Goal: Check status

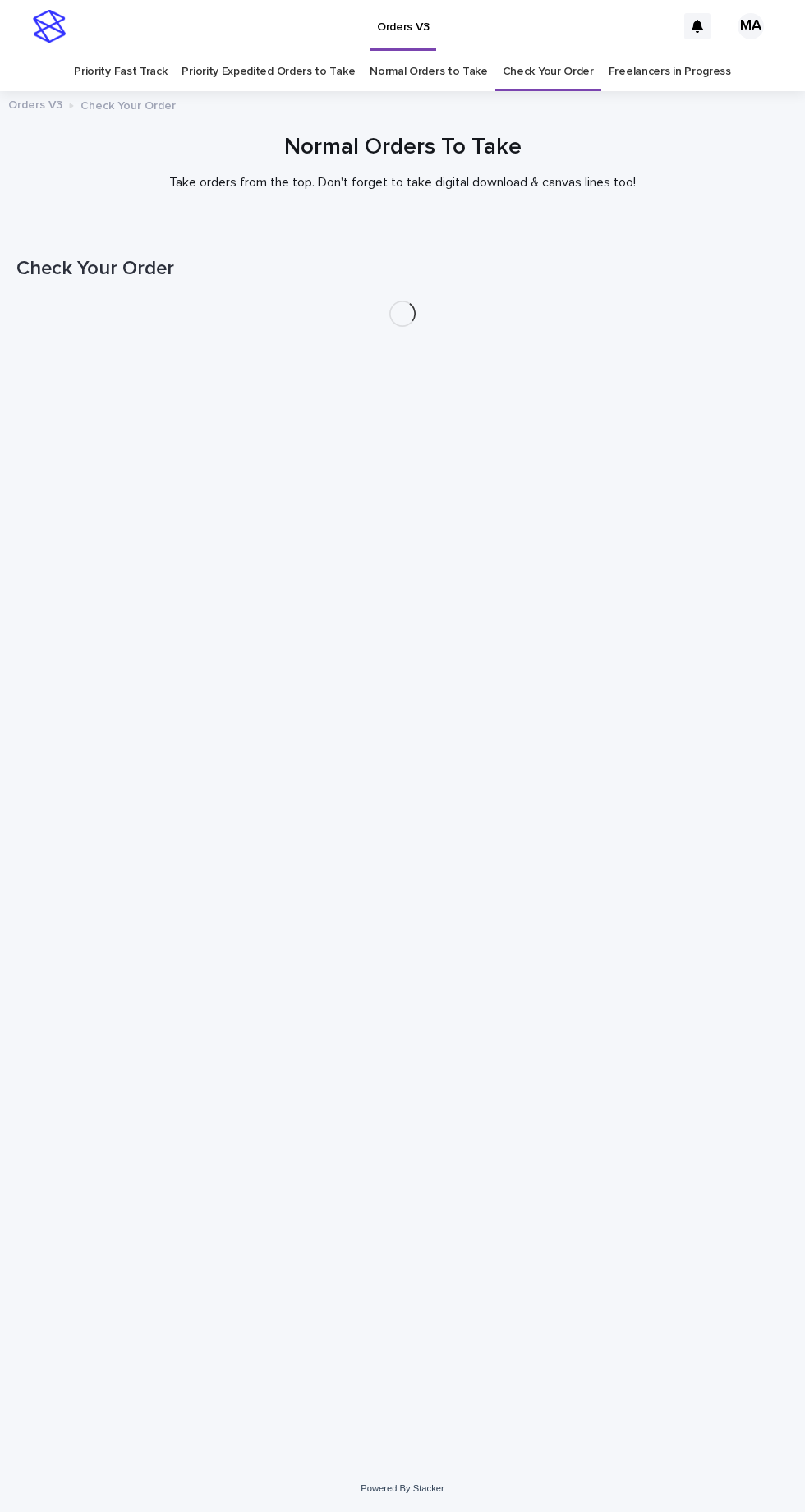
scroll to position [52, 0]
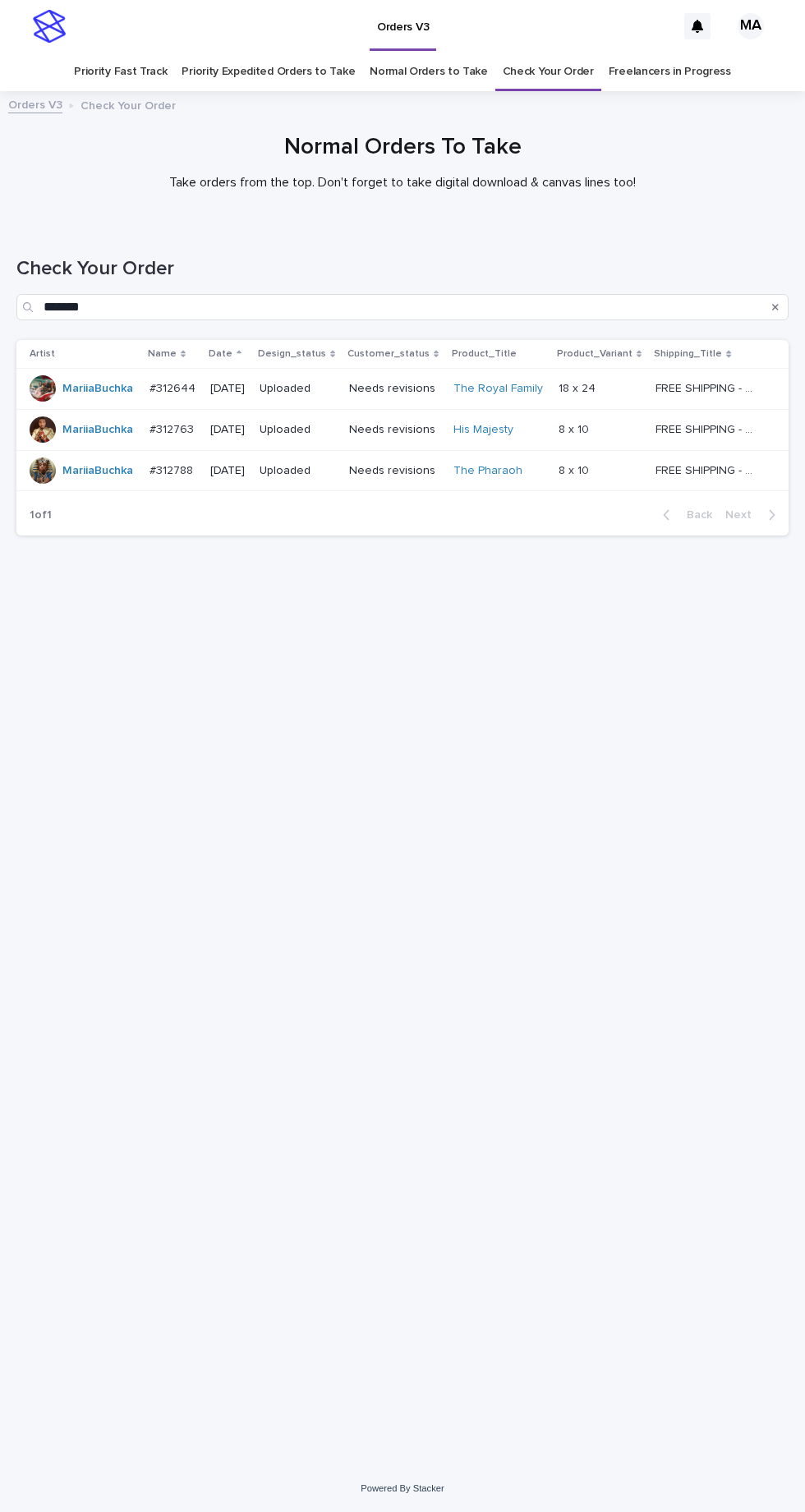
click at [547, 53] on link "Check Your Order" at bounding box center [548, 71] width 91 height 38
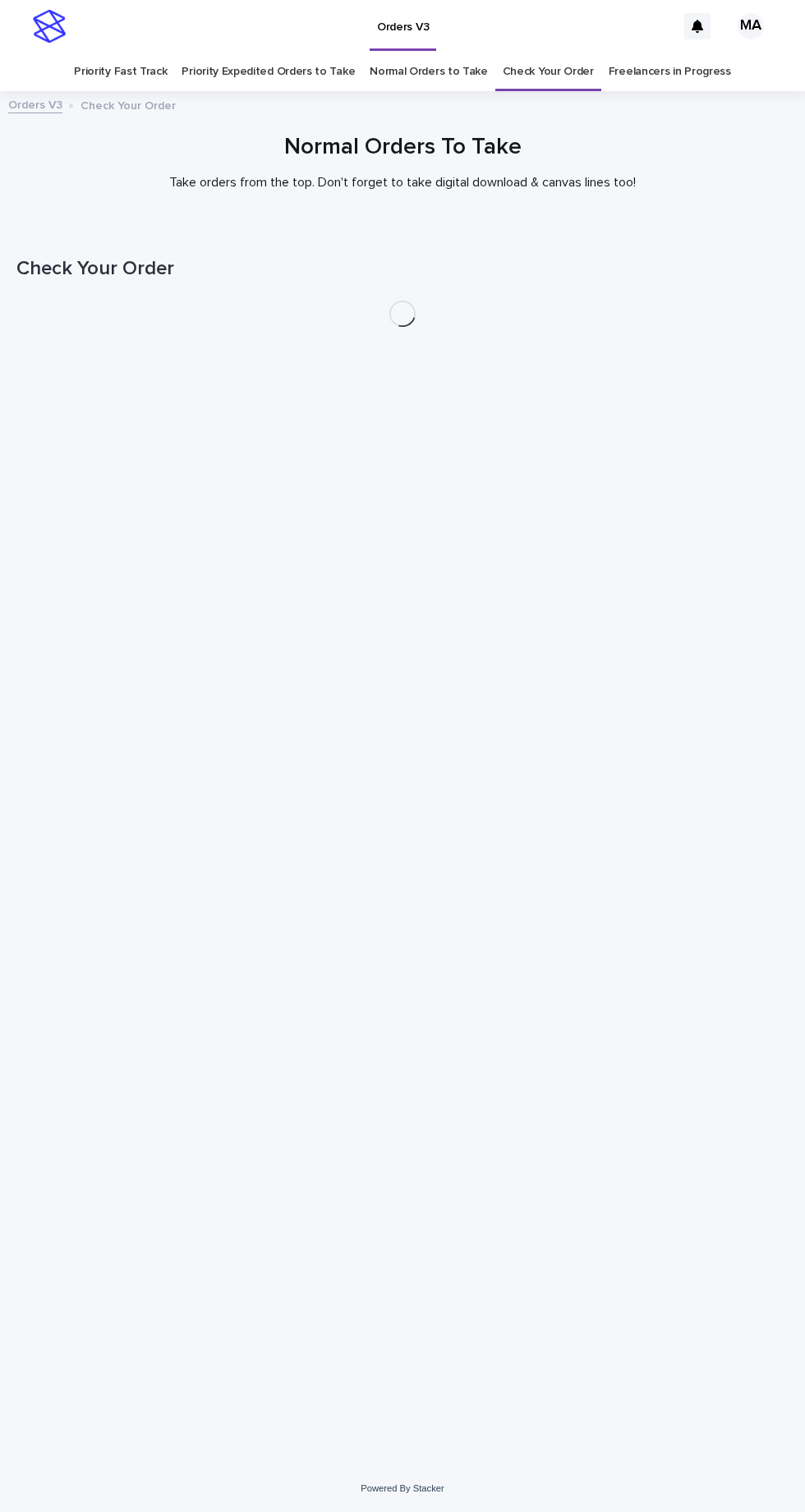
scroll to position [52, 0]
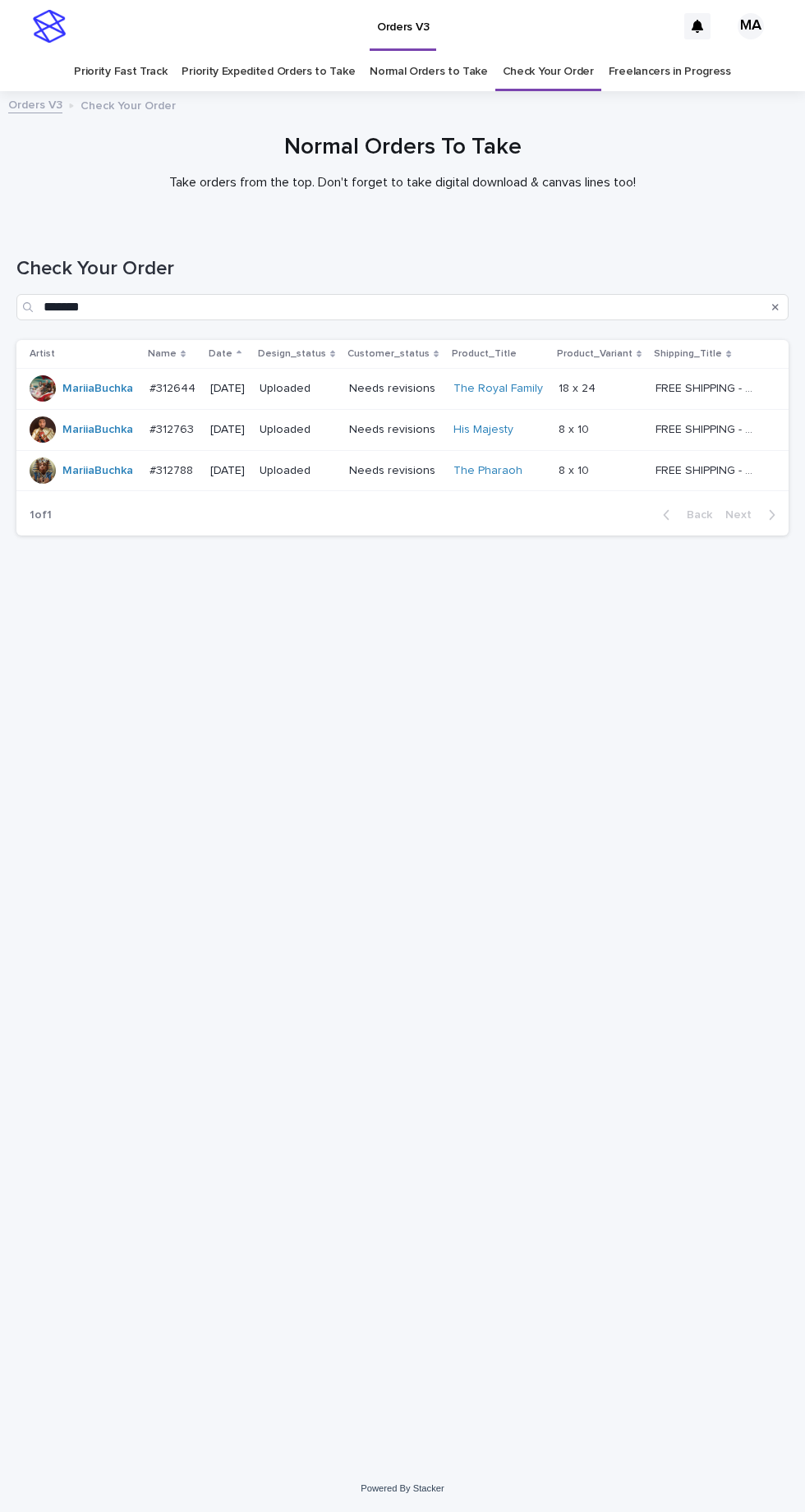
click at [540, 53] on link "Check Your Order" at bounding box center [548, 71] width 91 height 38
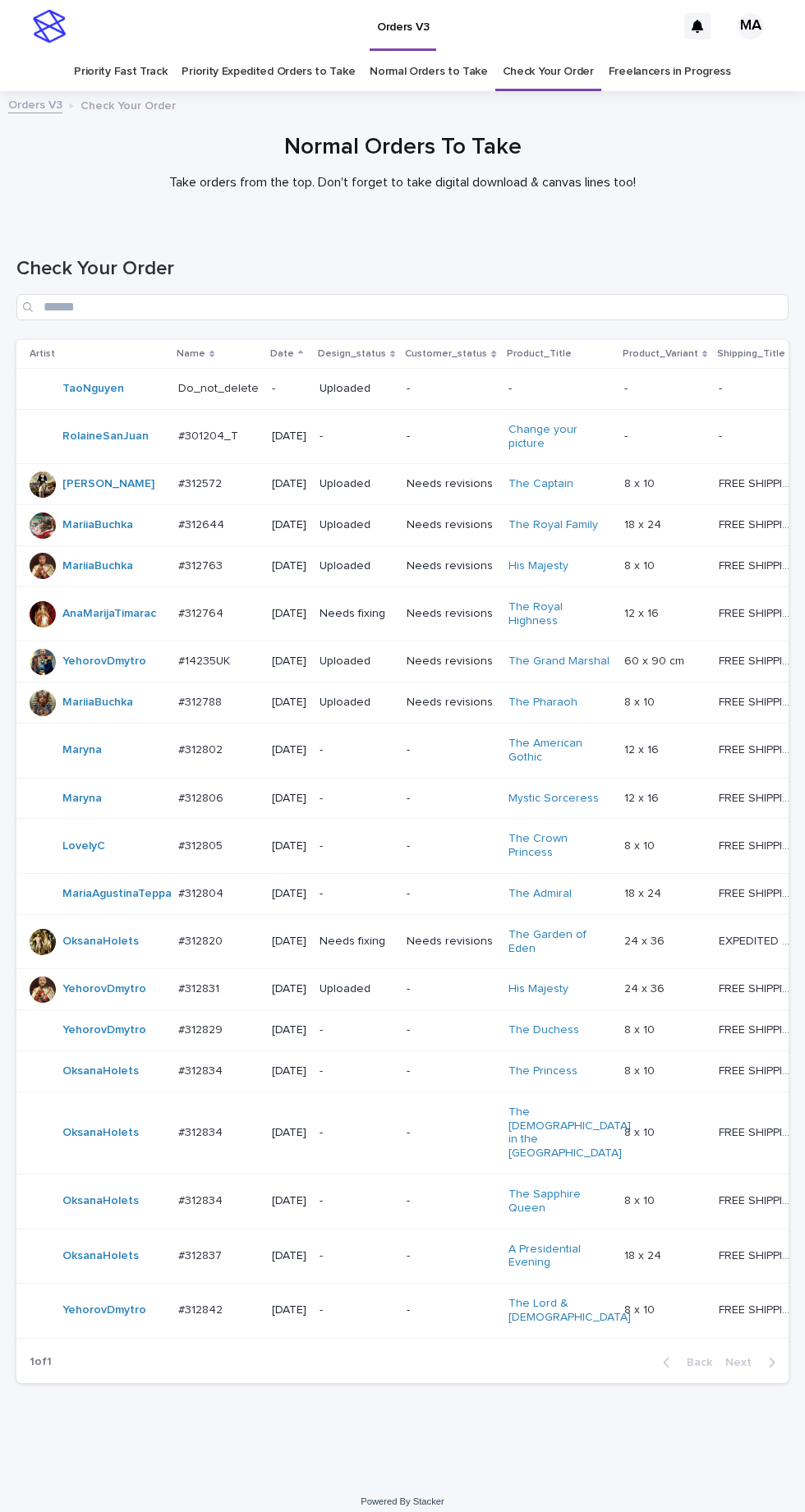
click at [386, 1317] on div "-" at bounding box center [357, 1309] width 74 height 18
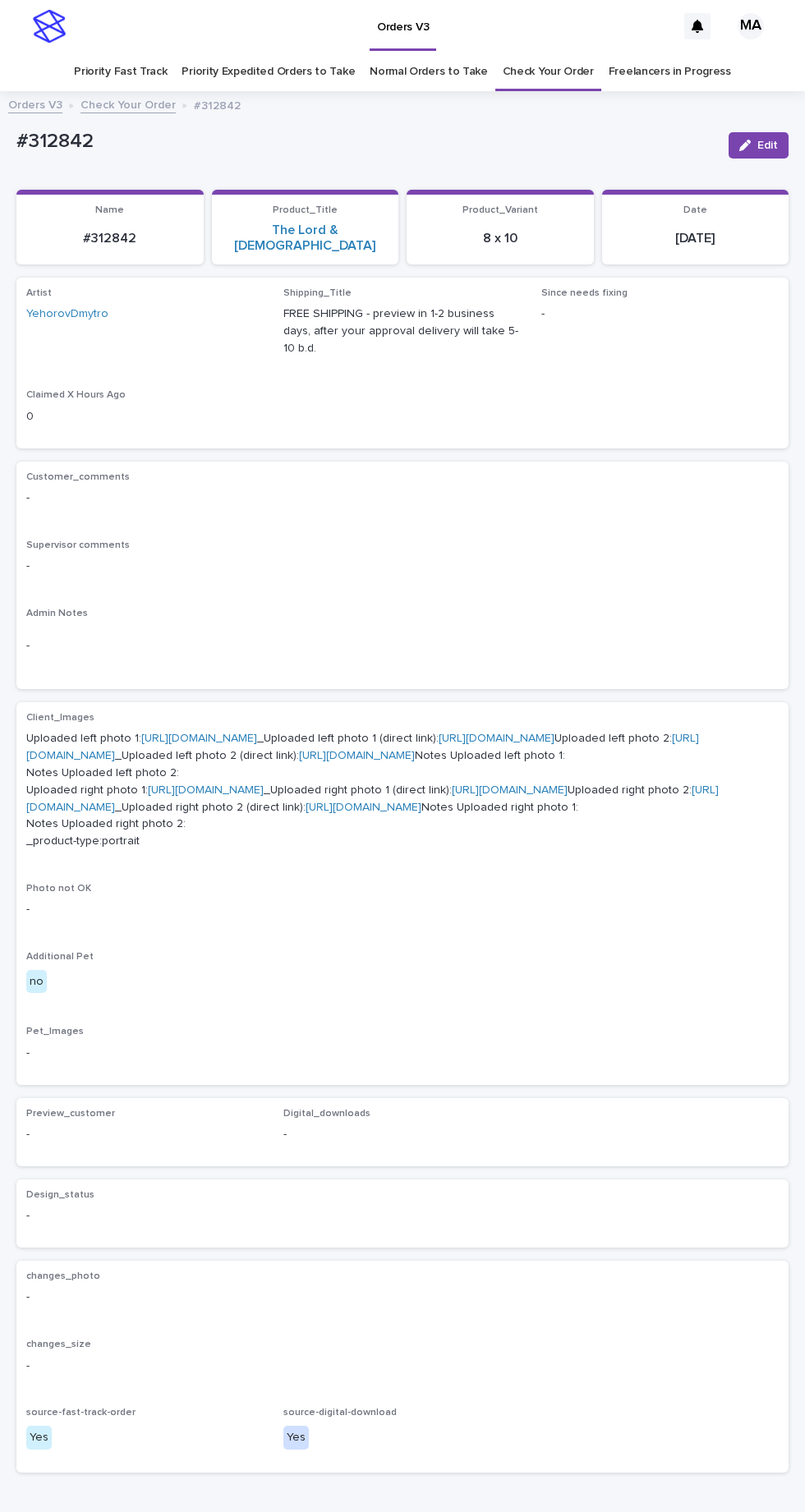
click at [212, 733] on link "[URL][DOMAIN_NAME]" at bounding box center [199, 738] width 115 height 12
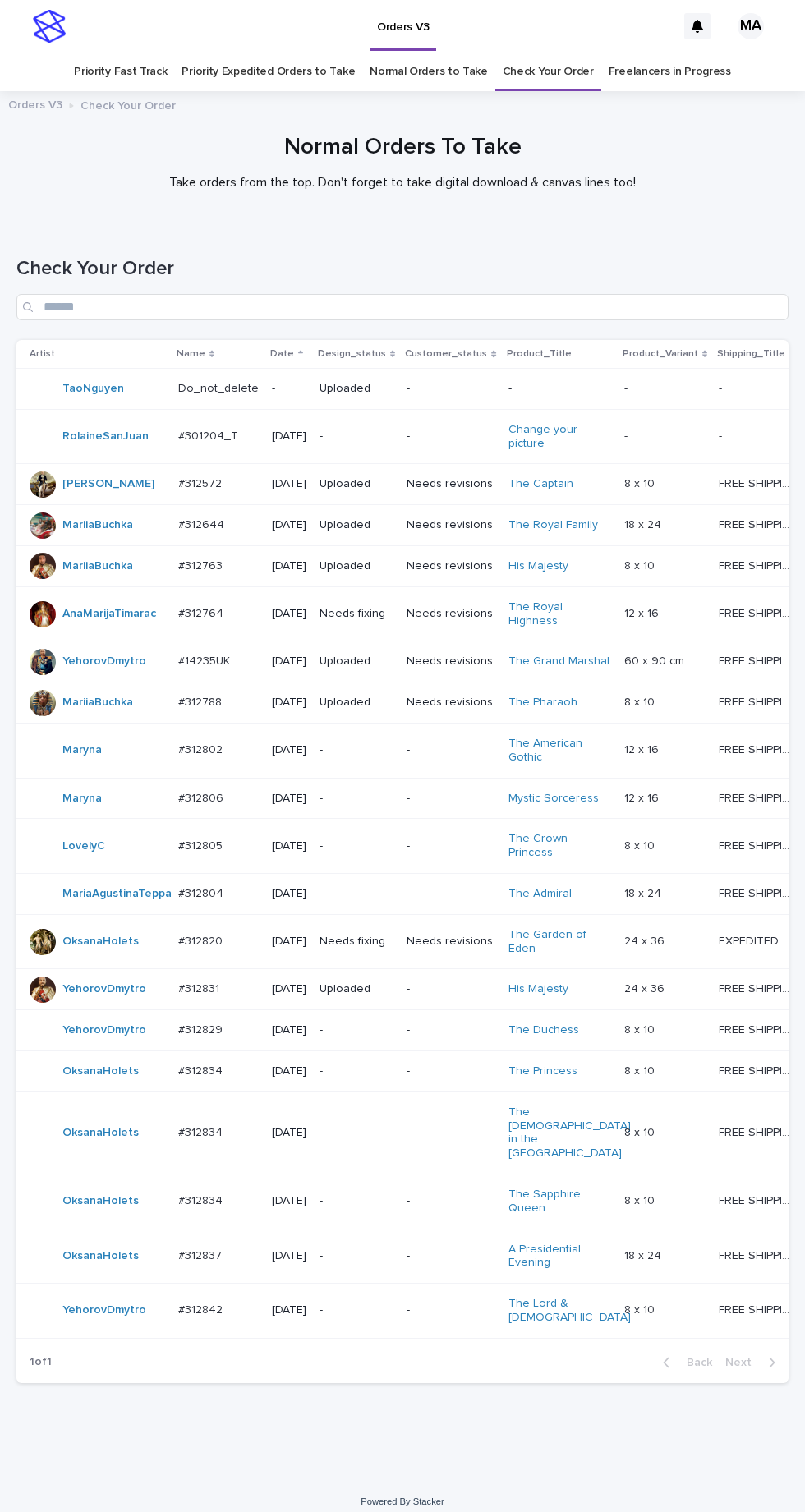
scroll to position [32, 0]
